Goal: Navigation & Orientation: Find specific page/section

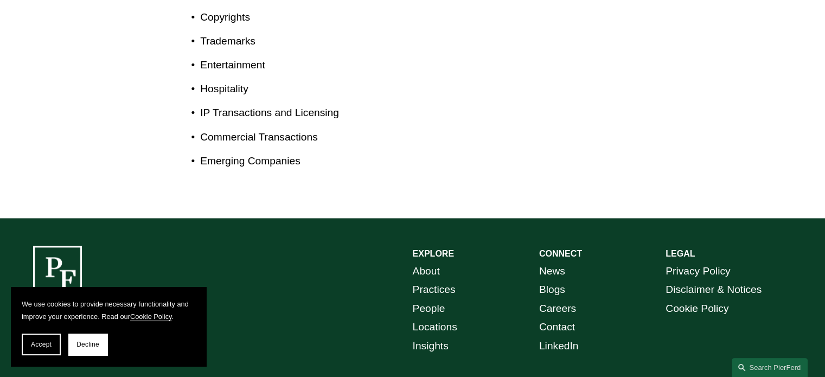
scroll to position [766, 0]
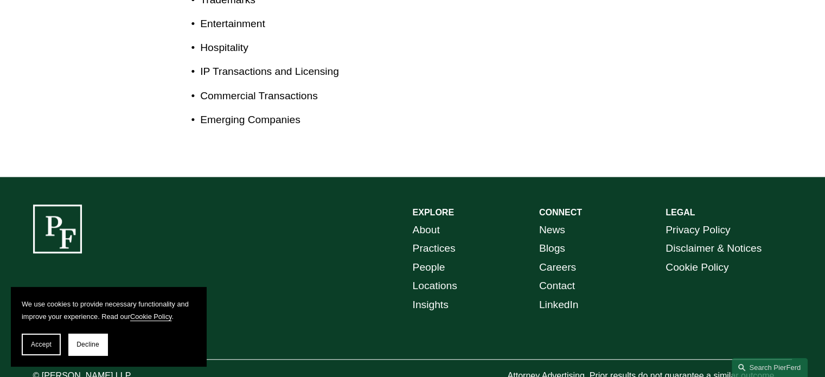
click at [438, 239] on link "Practices" at bounding box center [434, 248] width 43 height 19
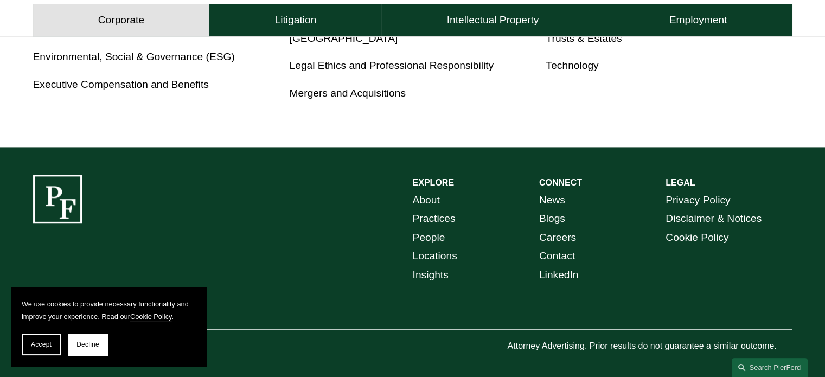
scroll to position [811, 0]
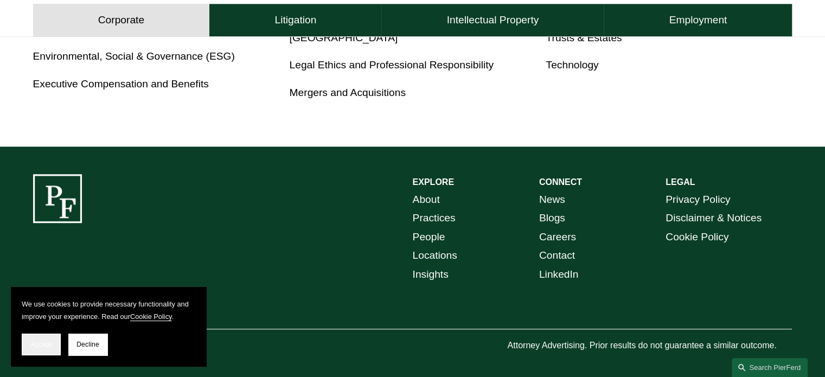
click at [34, 348] on span "Accept" at bounding box center [41, 345] width 21 height 8
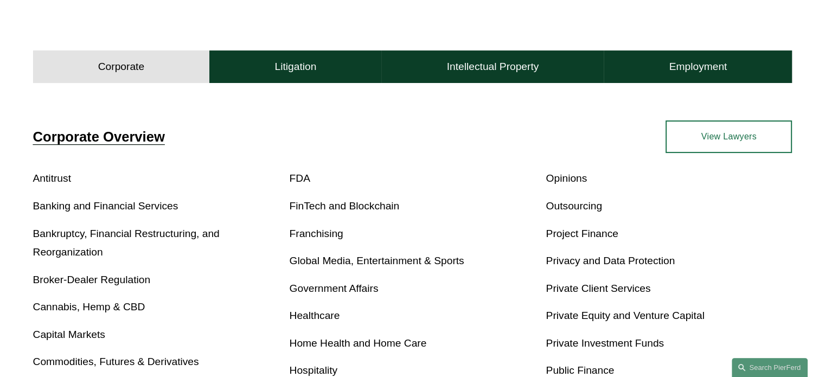
scroll to position [321, 0]
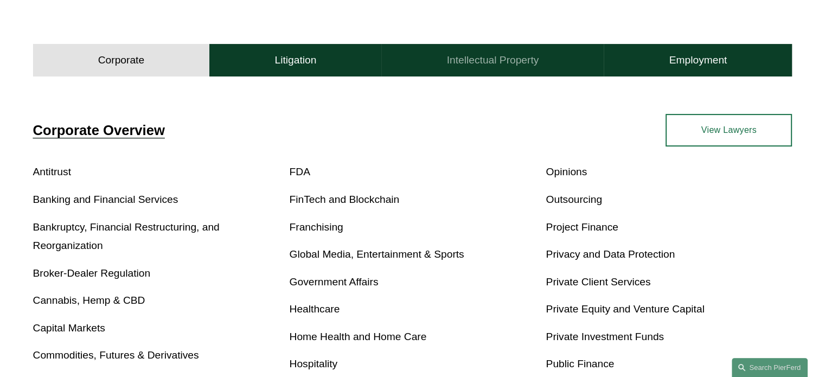
click at [488, 60] on h4 "Intellectual Property" at bounding box center [493, 60] width 92 height 13
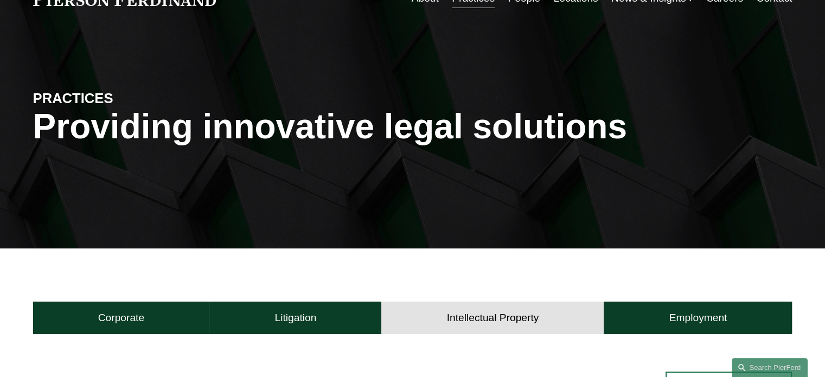
scroll to position [0, 0]
